Goal: Information Seeking & Learning: Learn about a topic

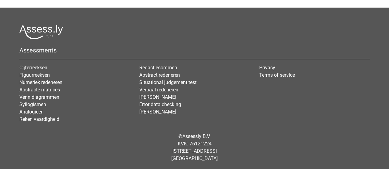
scroll to position [920, 0]
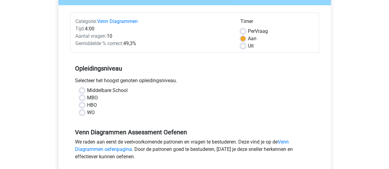
scroll to position [67, 0]
click at [87, 113] on label "WO" at bounding box center [91, 112] width 8 height 7
click at [82, 113] on input "WO" at bounding box center [82, 112] width 5 height 6
radio input "true"
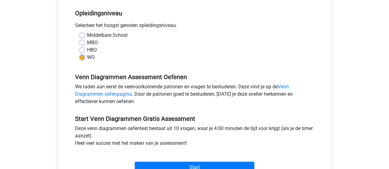
scroll to position [123, 0]
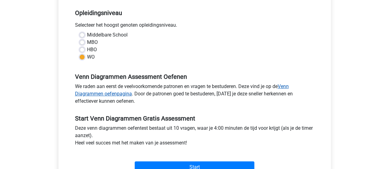
click at [125, 94] on link "Venn Diagrammen oefenpagina" at bounding box center [182, 90] width 214 height 13
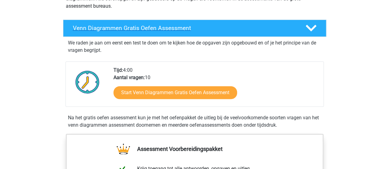
scroll to position [97, 0]
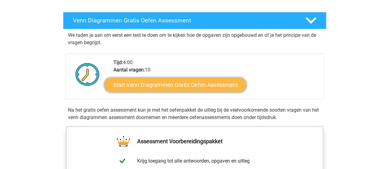
click at [168, 85] on link "Start Venn Diagrammen Gratis Oefen Assessment" at bounding box center [175, 85] width 142 height 15
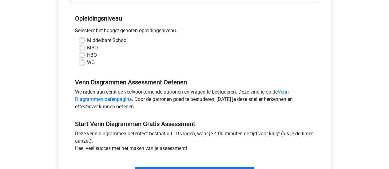
scroll to position [118, 0]
click at [87, 61] on label "WO" at bounding box center [91, 62] width 8 height 7
click at [83, 61] on input "WO" at bounding box center [82, 62] width 5 height 6
radio input "true"
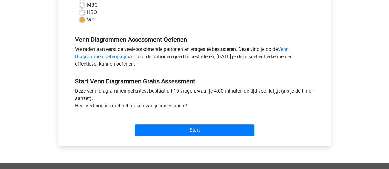
scroll to position [160, 0]
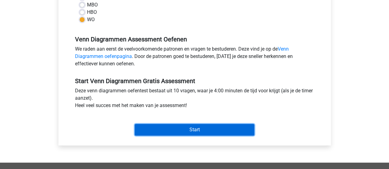
click at [194, 133] on input "Start" at bounding box center [195, 130] width 120 height 12
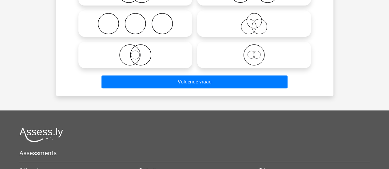
scroll to position [121, 0]
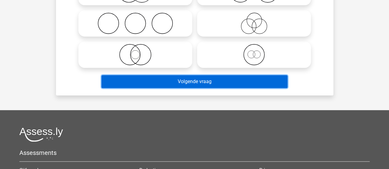
click at [195, 79] on button "Volgende vraag" at bounding box center [194, 81] width 186 height 13
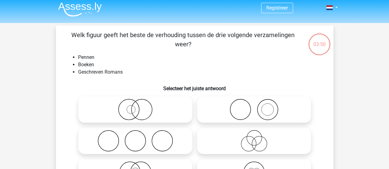
scroll to position [0, 0]
